Goal: Information Seeking & Learning: Find contact information

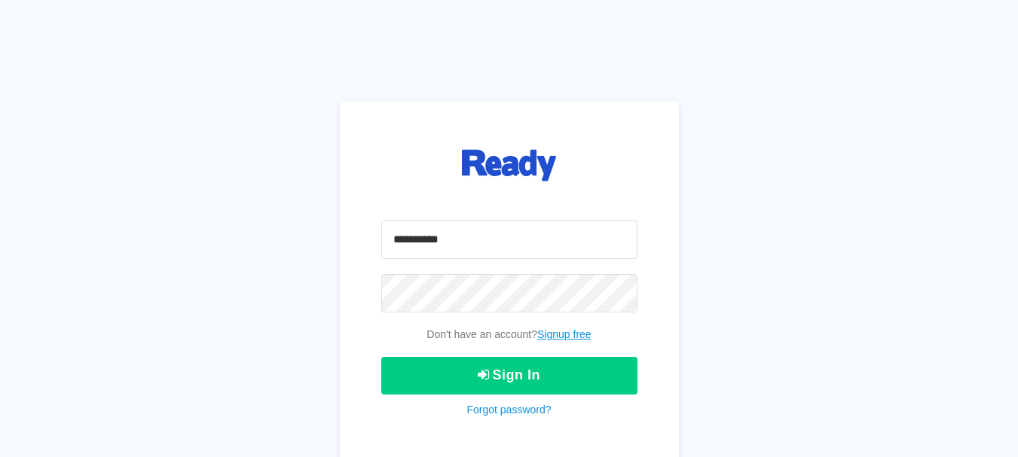
type input "**********"
click at [246, 306] on div "**********" at bounding box center [509, 228] width 1018 height 457
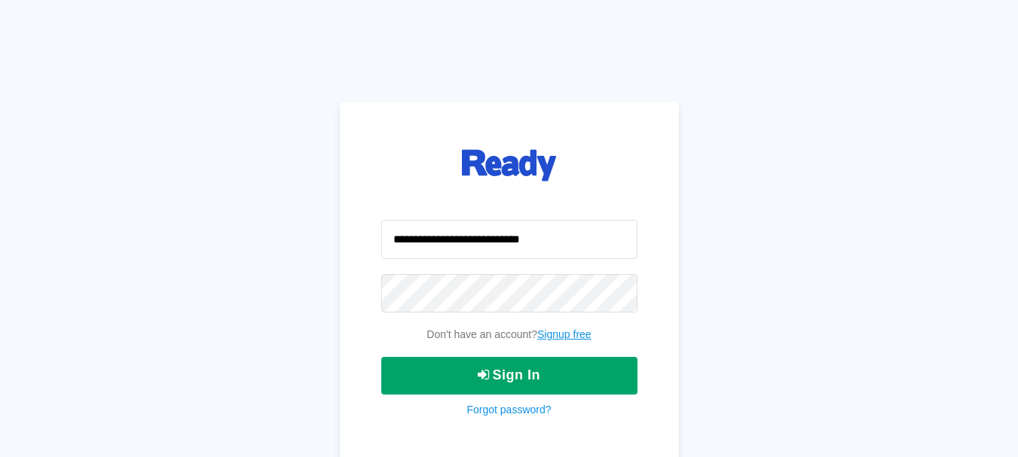
click at [514, 375] on button "Sign In" at bounding box center [509, 376] width 256 height 38
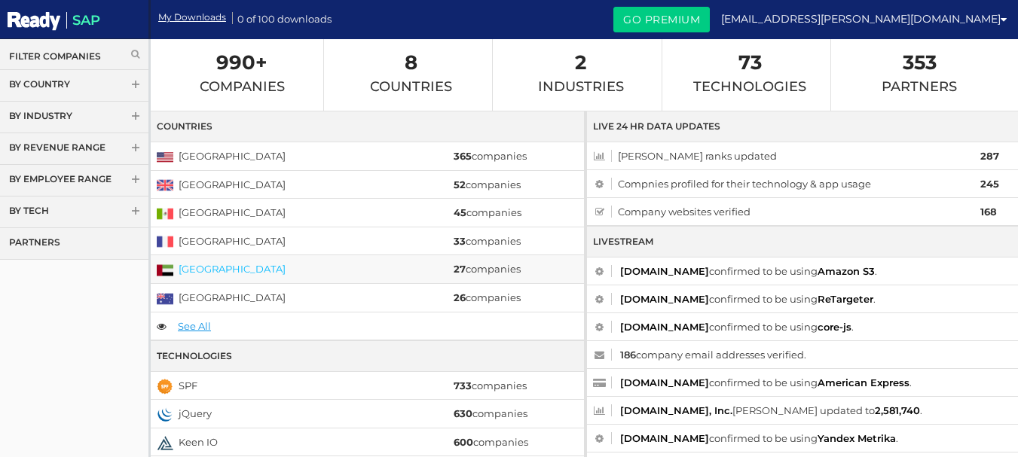
click at [194, 270] on link "[GEOGRAPHIC_DATA]" at bounding box center [232, 269] width 107 height 12
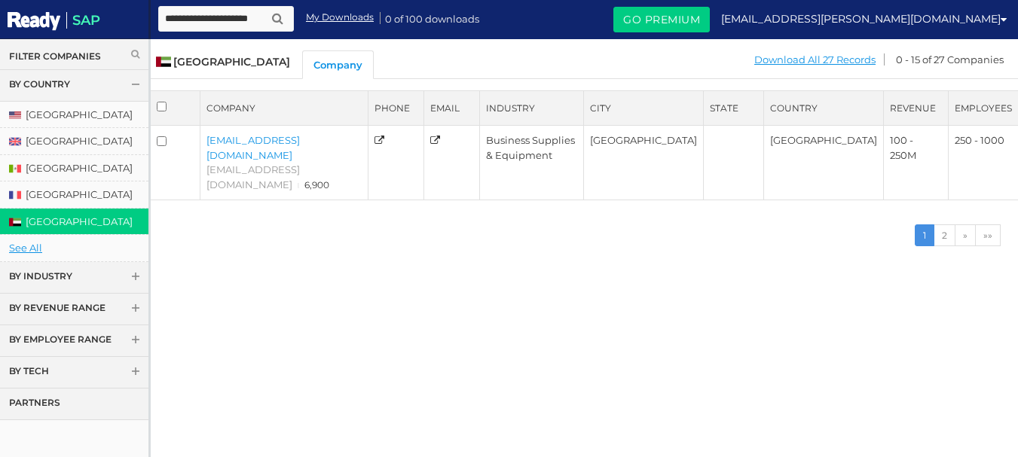
click at [248, 228] on div "Company Phone Email Industry City" at bounding box center [584, 180] width 869 height 180
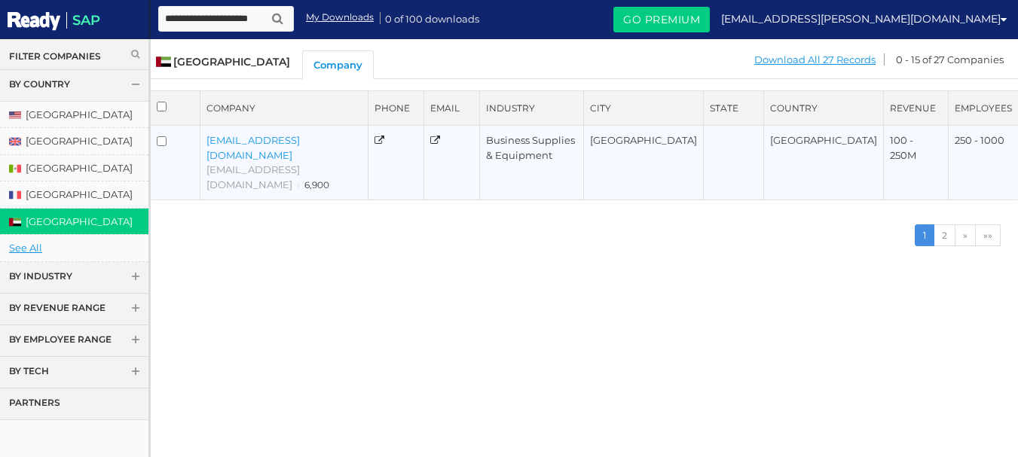
click at [232, 141] on link "mustafatransport786@gmail.com" at bounding box center [252, 147] width 93 height 27
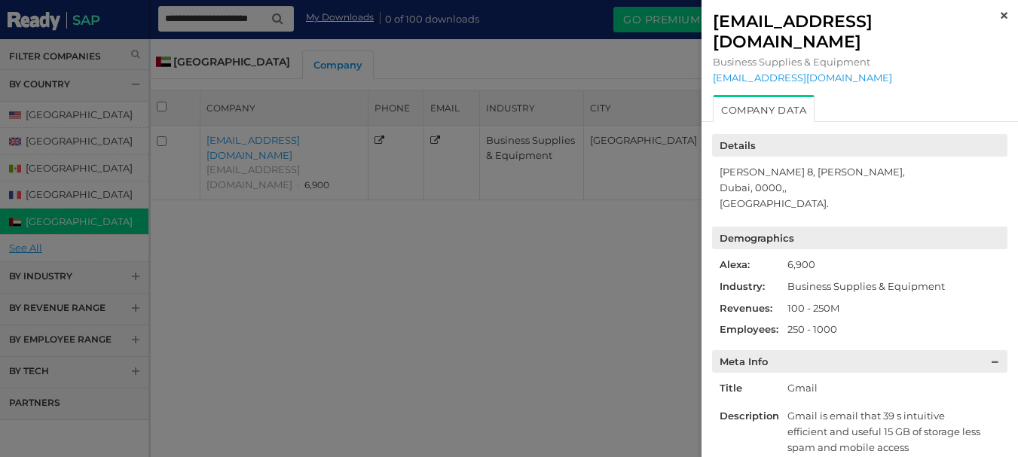
click at [1000, 16] on img at bounding box center [1003, 15] width 7 height 7
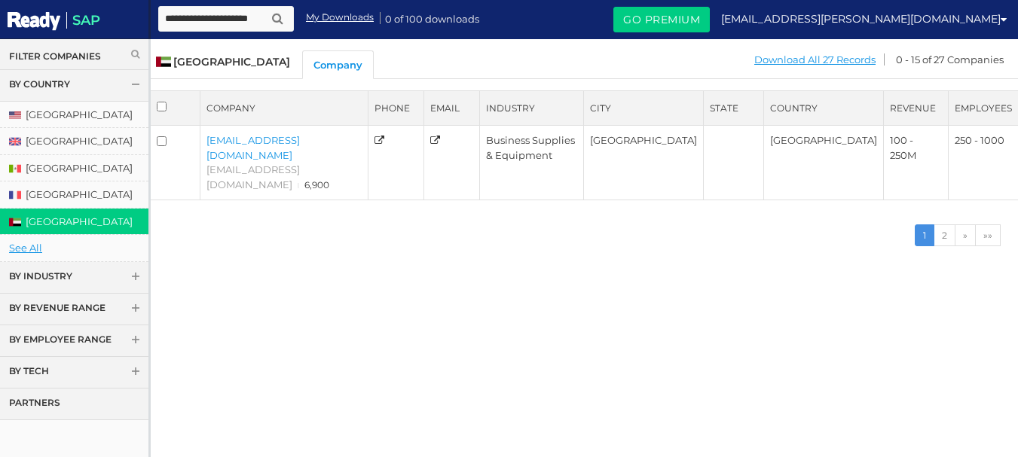
click at [426, 275] on div "Company Phone Email Industry City State" at bounding box center [584, 391] width 869 height 603
click at [34, 194] on link "[GEOGRAPHIC_DATA]" at bounding box center [74, 195] width 148 height 26
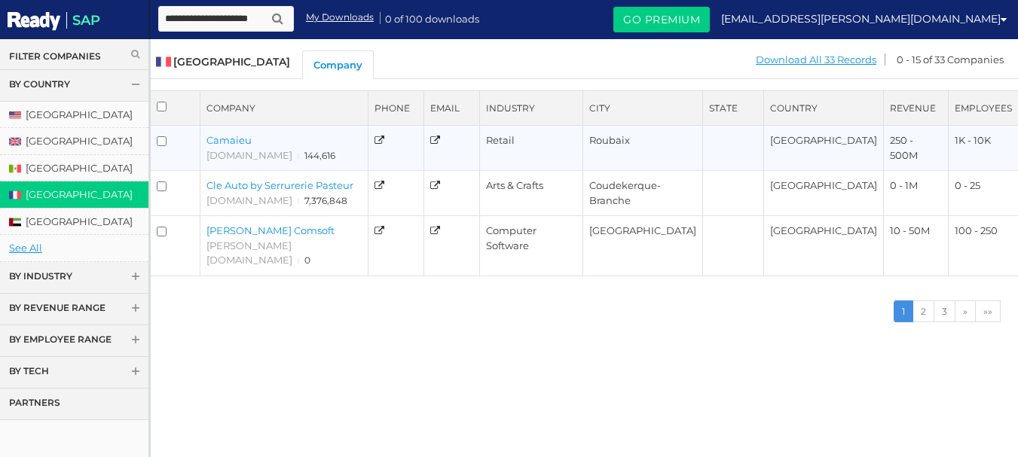
click at [228, 139] on link "Camaieu" at bounding box center [228, 140] width 45 height 12
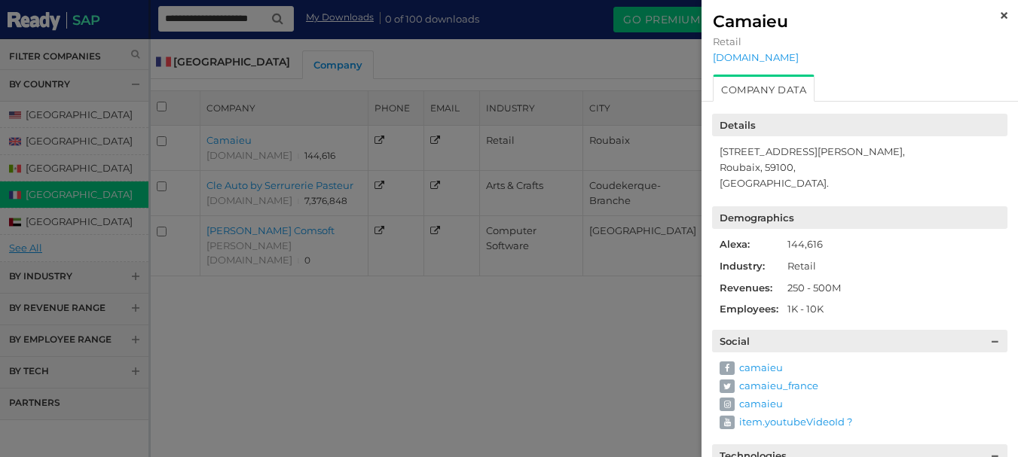
click at [246, 353] on div at bounding box center [509, 228] width 1018 height 457
click at [1000, 14] on img at bounding box center [1003, 15] width 7 height 7
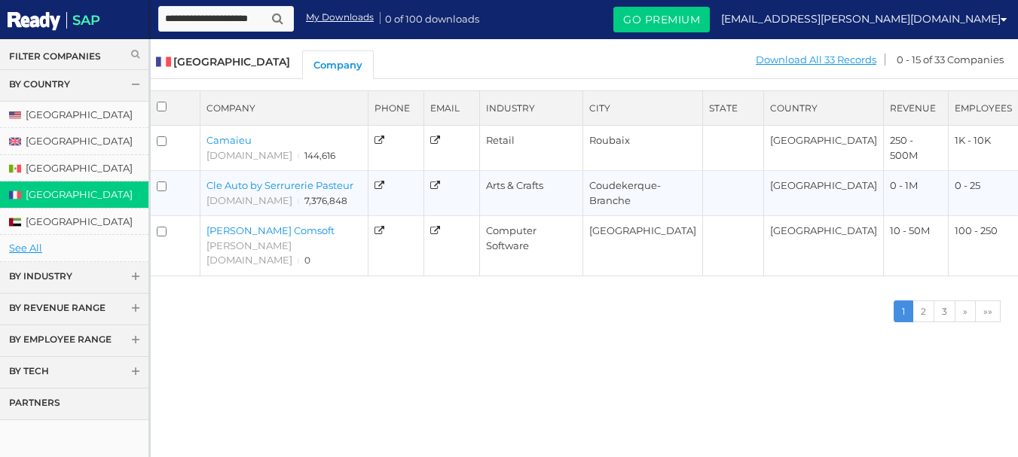
click at [248, 187] on link "Cle Auto by Serrurerie Pasteur" at bounding box center [279, 185] width 147 height 12
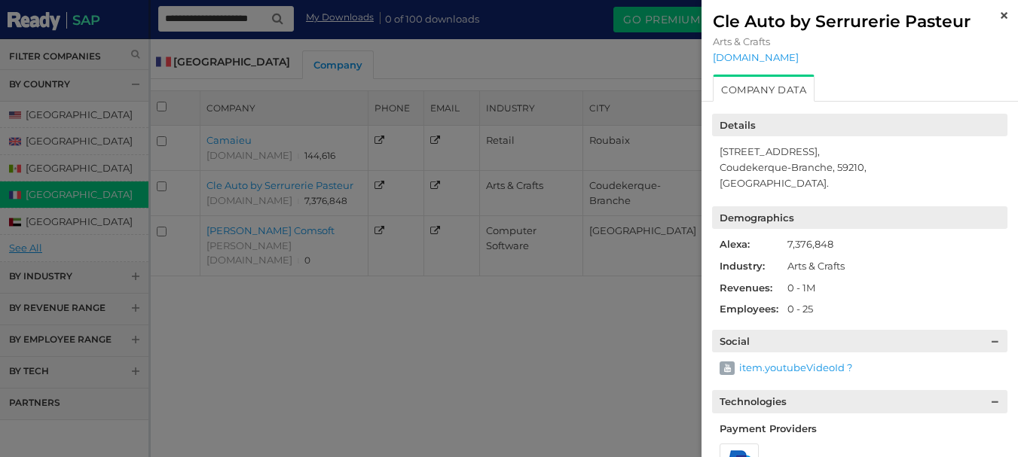
click at [996, 14] on div "Cle Auto by Serrurerie Pasteur Arts & Crafts cleauto.fr" at bounding box center [859, 37] width 316 height 75
click at [1000, 17] on img at bounding box center [1003, 15] width 7 height 7
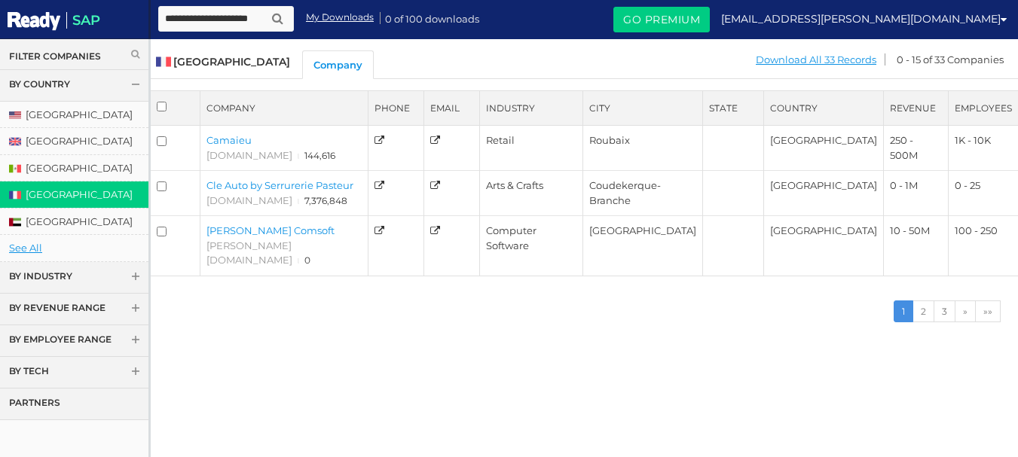
click at [118, 83] on link "By Country" at bounding box center [74, 86] width 148 height 32
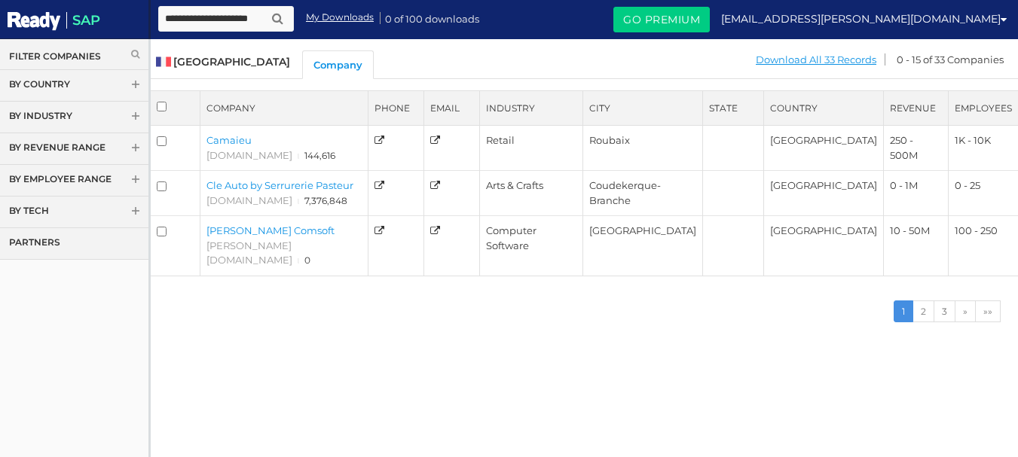
click at [125, 83] on link "By Country" at bounding box center [74, 86] width 148 height 32
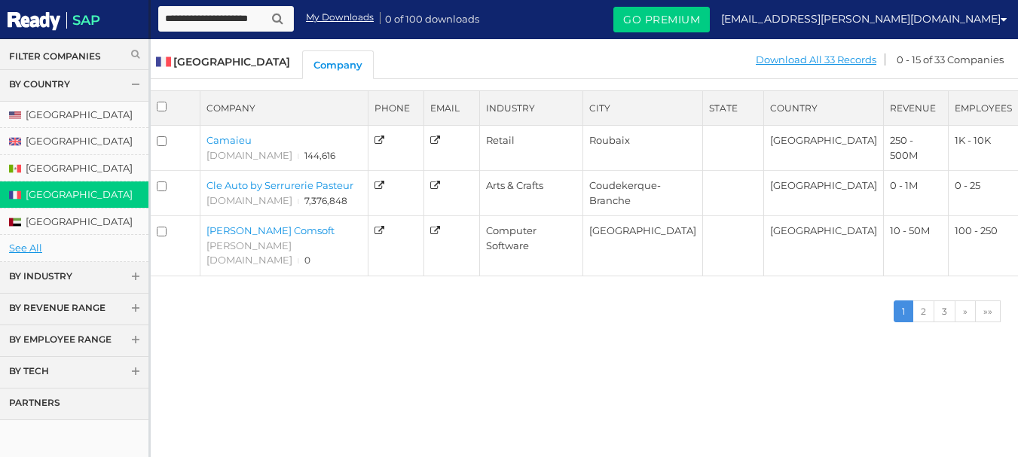
click at [125, 83] on link "By Country" at bounding box center [74, 86] width 148 height 32
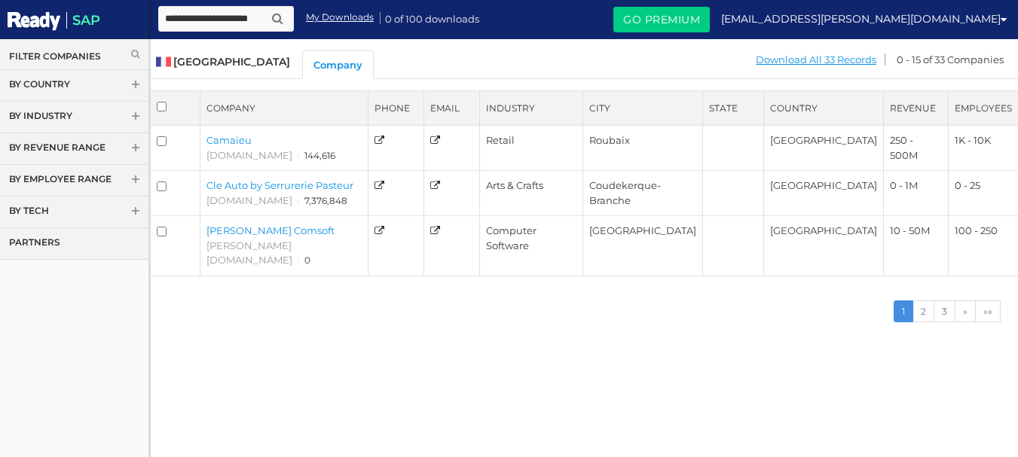
click at [130, 116] on link "By Industry" at bounding box center [74, 118] width 148 height 32
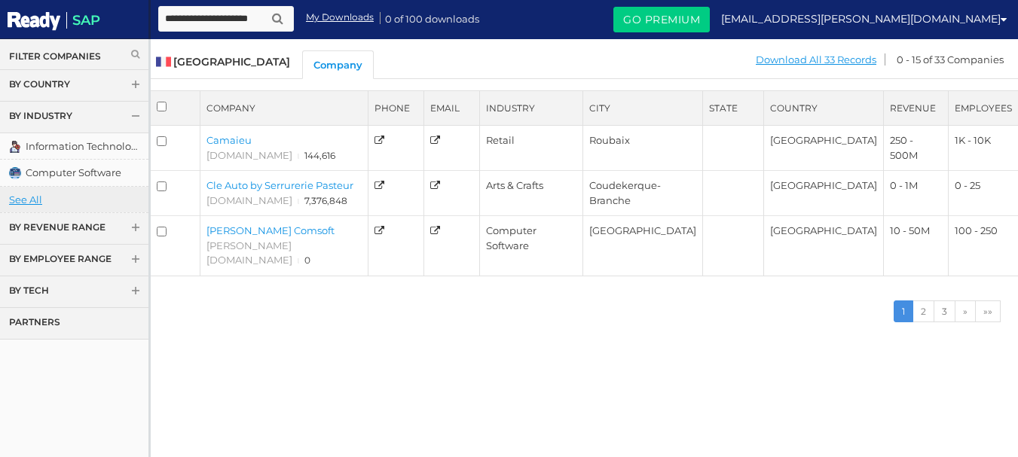
click at [26, 199] on link "See All" at bounding box center [74, 200] width 148 height 26
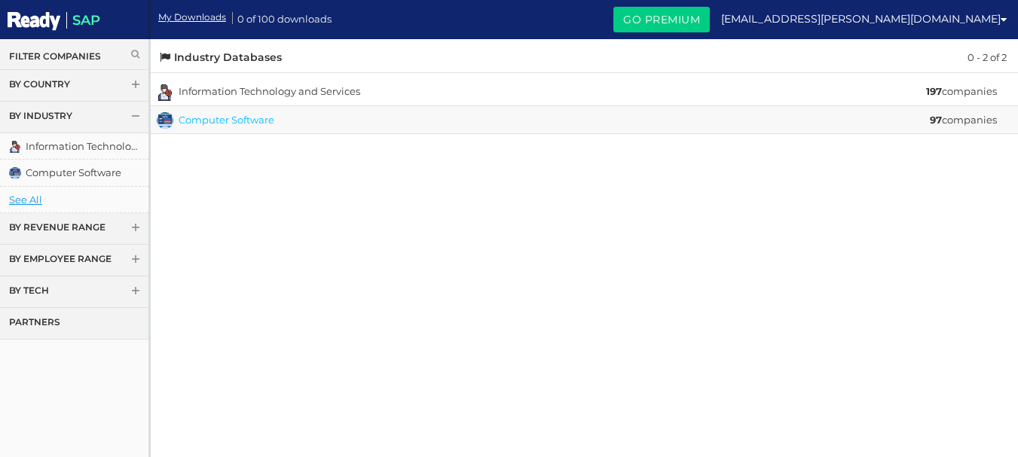
click at [204, 124] on link "Computer Software" at bounding box center [227, 120] width 96 height 12
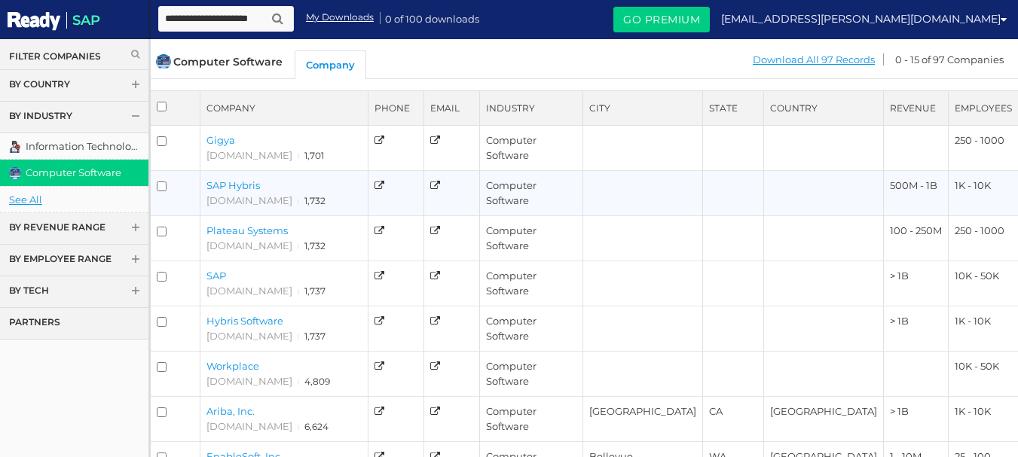
click at [219, 185] on link "SAP Hybris" at bounding box center [232, 185] width 53 height 12
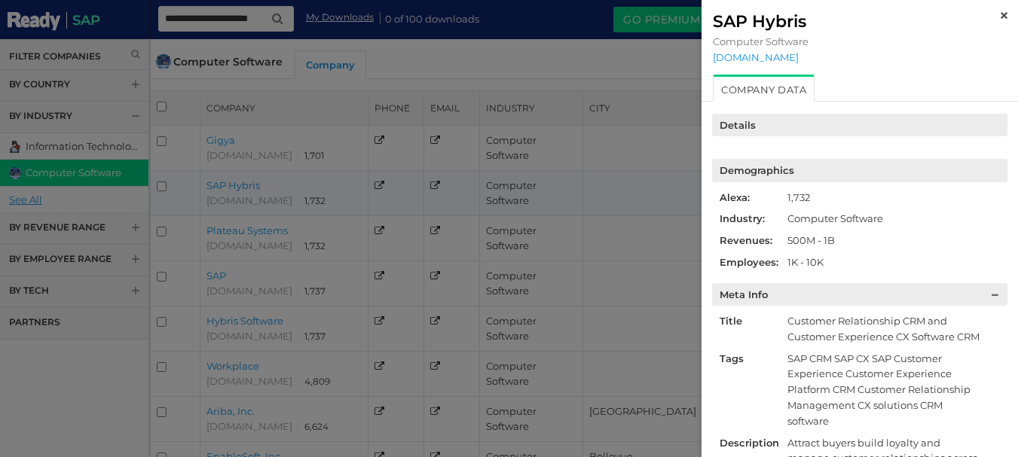
click at [219, 185] on div at bounding box center [509, 228] width 1018 height 457
click at [1000, 14] on img at bounding box center [1003, 15] width 7 height 7
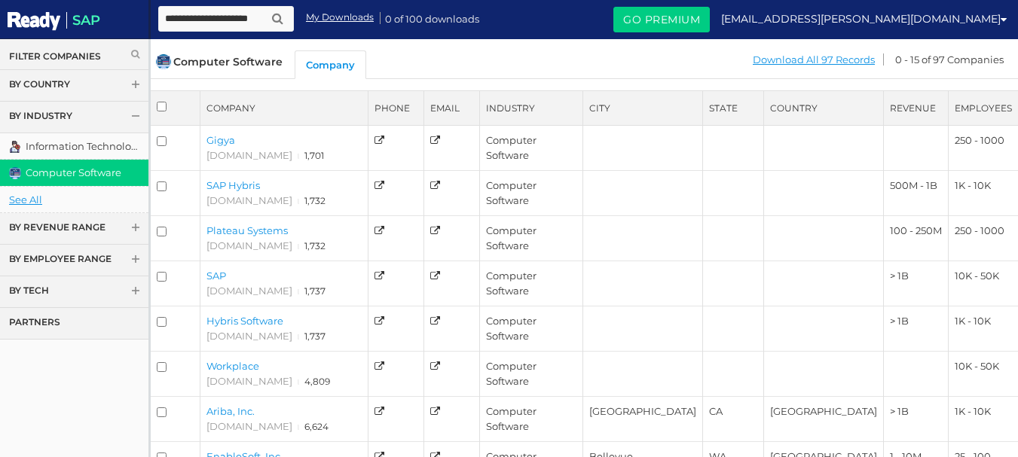
click at [221, 364] on link "Workplace" at bounding box center [232, 366] width 53 height 12
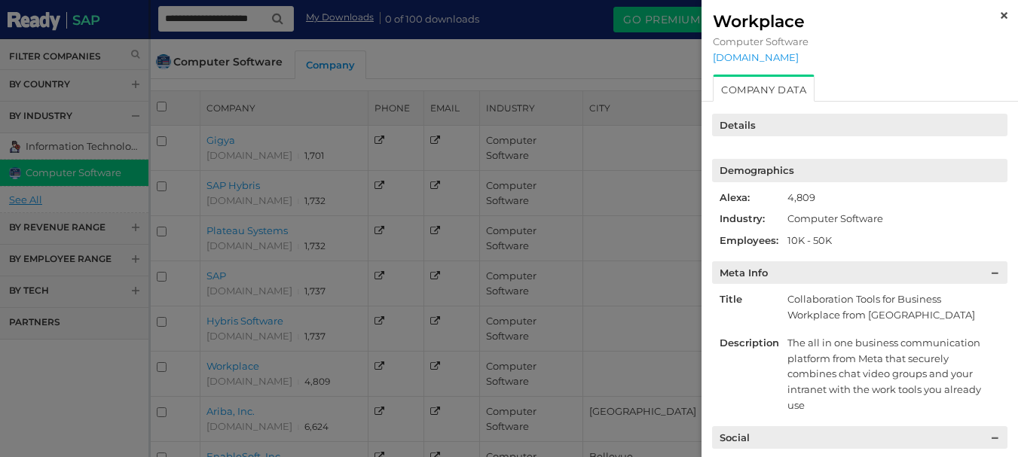
click at [1000, 14] on img at bounding box center [1003, 15] width 7 height 7
